Goal: Information Seeking & Learning: Learn about a topic

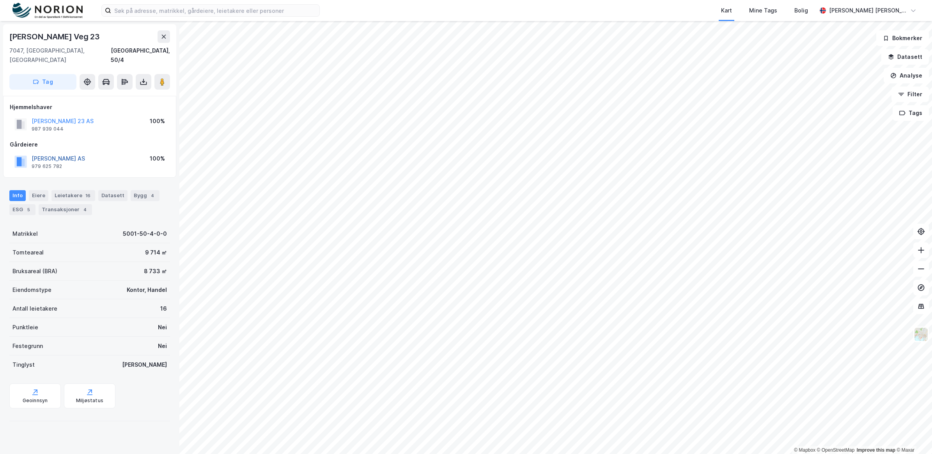
click at [0, 0] on button "[PERSON_NAME] AS" at bounding box center [0, 0] width 0 height 0
click at [0, 0] on button "TRONDHEIM AREAL INVEST AS" at bounding box center [0, 0] width 0 height 0
